Goal: Information Seeking & Learning: Learn about a topic

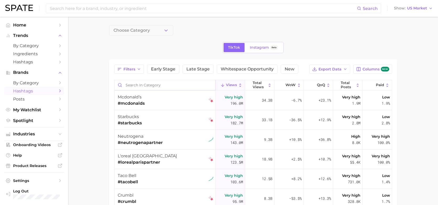
click at [155, 83] on input "Search in category" at bounding box center [164, 85] width 101 height 10
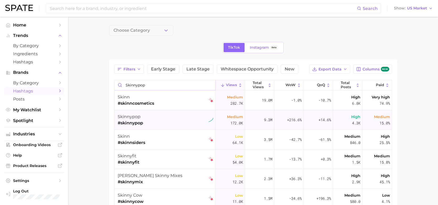
type input "skinnypop"
click at [147, 119] on div "skinnypop #skinnypop" at bounding box center [166, 120] width 96 height 20
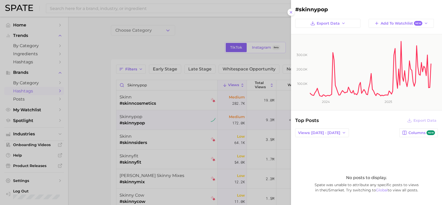
click at [214, 31] on div at bounding box center [221, 102] width 442 height 205
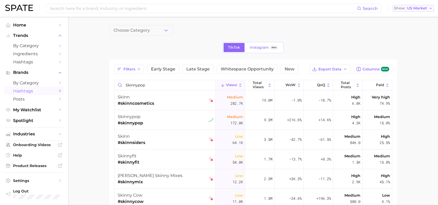
click at [416, 10] on span "US Market" at bounding box center [417, 8] width 20 height 3
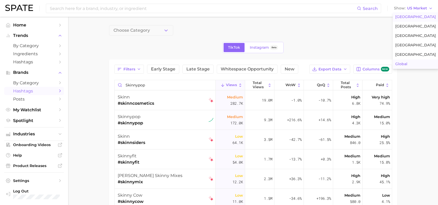
click at [406, 64] on span "Global" at bounding box center [401, 64] width 12 height 4
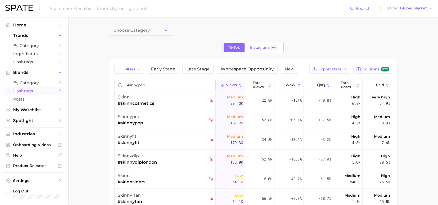
click at [168, 82] on input "skinnypop" at bounding box center [164, 85] width 101 height 10
click at [256, 51] on link "Instagram Beta" at bounding box center [263, 47] width 37 height 9
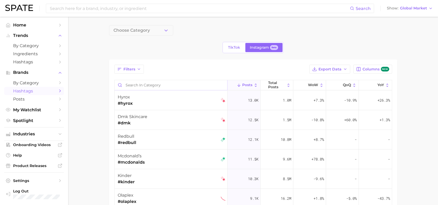
click at [149, 85] on input "Search in category" at bounding box center [170, 85] width 113 height 10
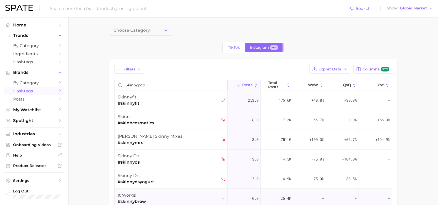
type input "skinnypop"
